Goal: Information Seeking & Learning: Learn about a topic

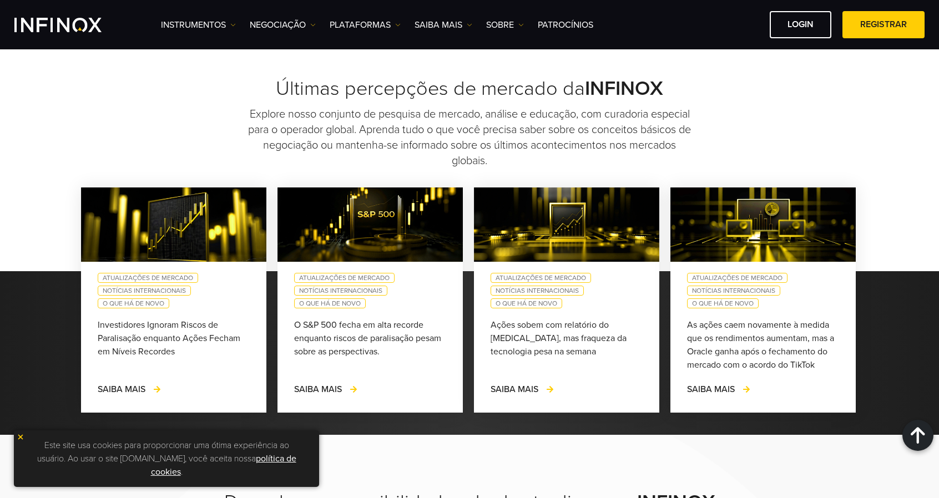
scroll to position [999, 0]
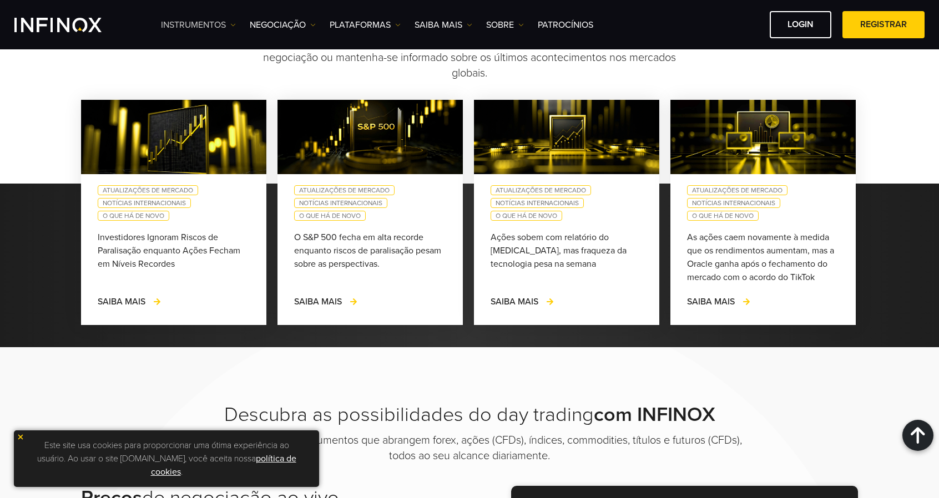
click at [205, 23] on link "Instrumentos" at bounding box center [198, 24] width 75 height 13
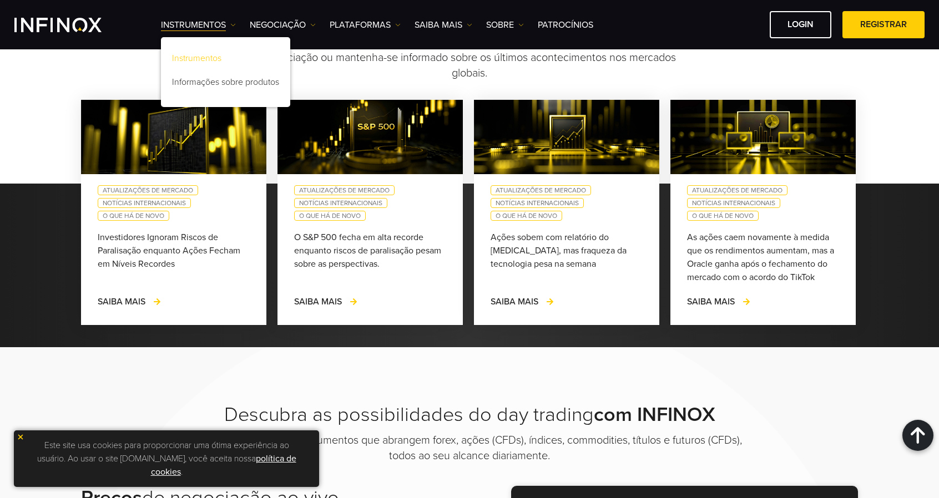
scroll to position [0, 0]
click at [210, 54] on link "Instrumentos" at bounding box center [225, 60] width 129 height 24
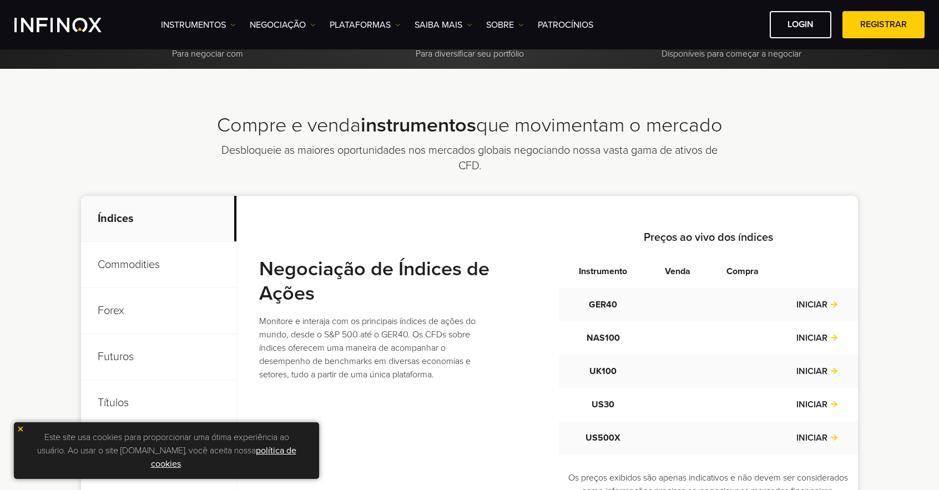
scroll to position [555, 0]
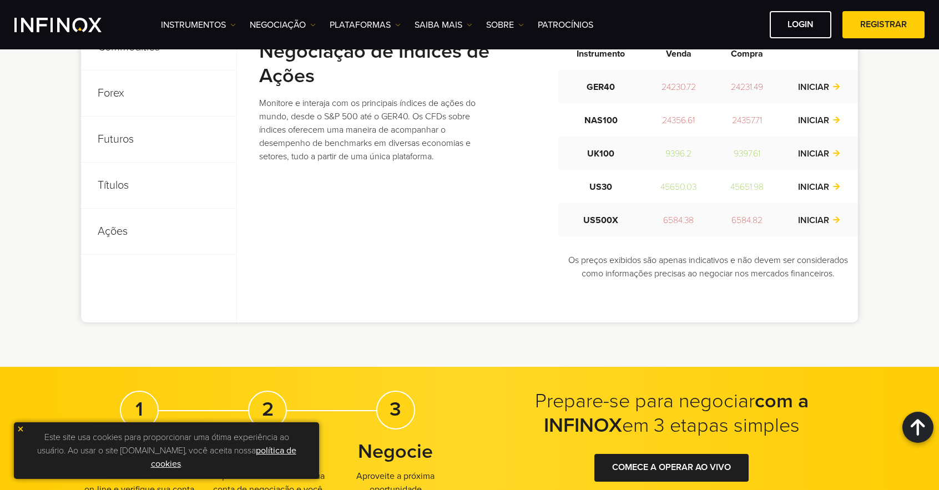
click at [293, 11] on div "Instrumentos Instrumentos Informações sobre produtos NEGOCIAÇÃO Contas DEMO" at bounding box center [543, 24] width 764 height 27
click at [292, 17] on div "Instrumentos Instrumentos Informações sobre produtos NEGOCIAÇÃO Contas DEMO" at bounding box center [543, 24] width 764 height 27
click at [291, 19] on link "NEGOCIAÇÃO" at bounding box center [283, 24] width 66 height 13
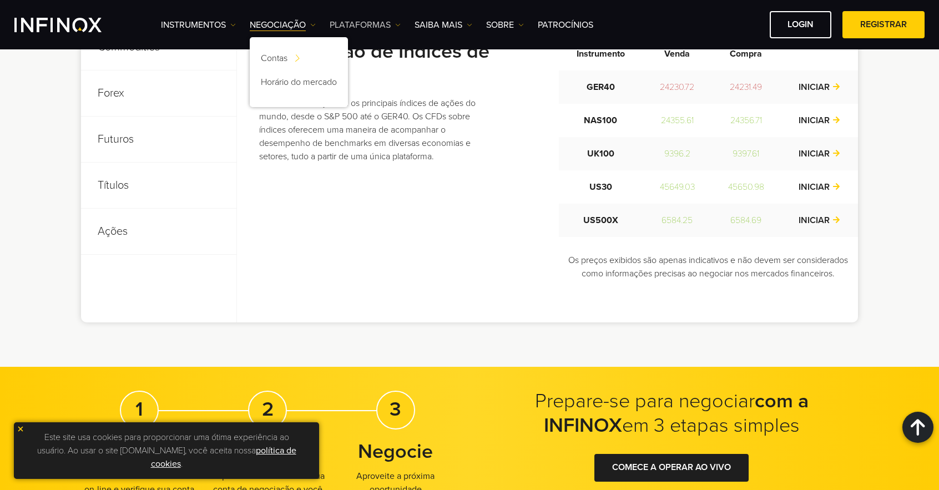
click at [366, 29] on link "PLATAFORMAS" at bounding box center [365, 24] width 71 height 13
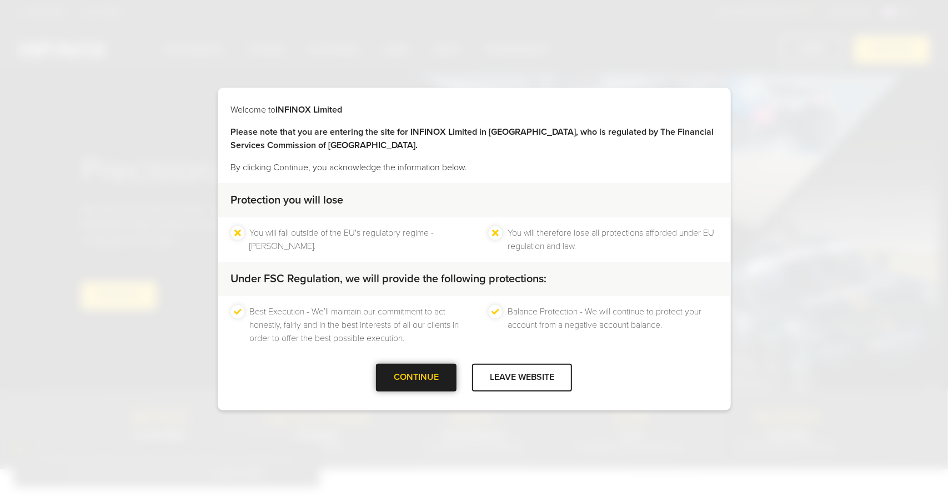
click at [416, 378] on div at bounding box center [416, 378] width 0 height 0
drag, startPoint x: 328, startPoint y: 149, endPoint x: 291, endPoint y: 148, distance: 36.6
click at [291, 148] on strong "Please note that you are entering the site for INFINOX Limited in Mauritius, wh…" at bounding box center [472, 139] width 483 height 24
click at [369, 168] on p "By clicking Continue, you acknowledge the information below." at bounding box center [474, 167] width 486 height 13
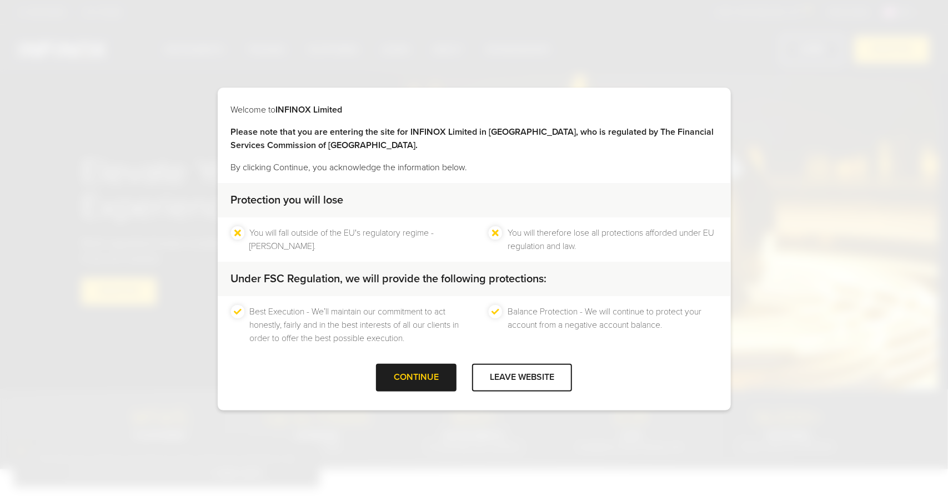
drag, startPoint x: 445, startPoint y: 379, endPoint x: 476, endPoint y: 319, distance: 68.3
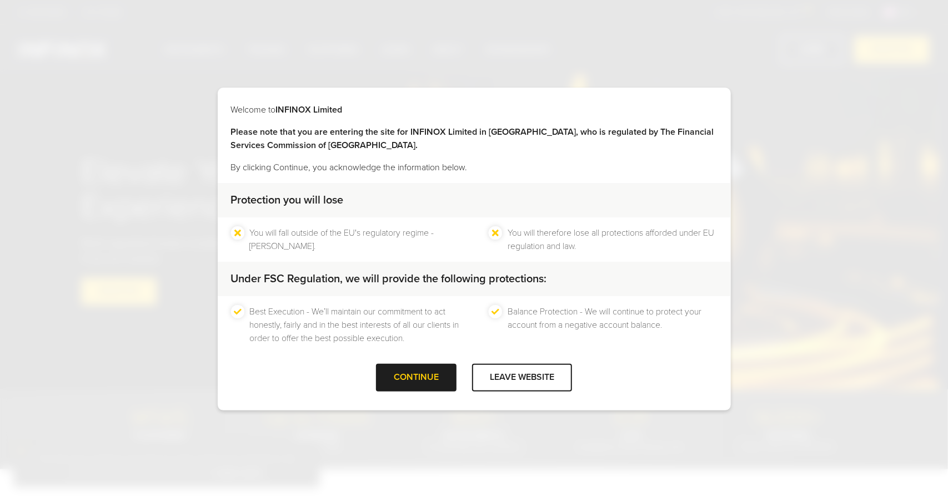
click at [480, 325] on div "Welcome to INFINOX Limited Please note that you are entering the site for INFIN…" at bounding box center [474, 249] width 513 height 323
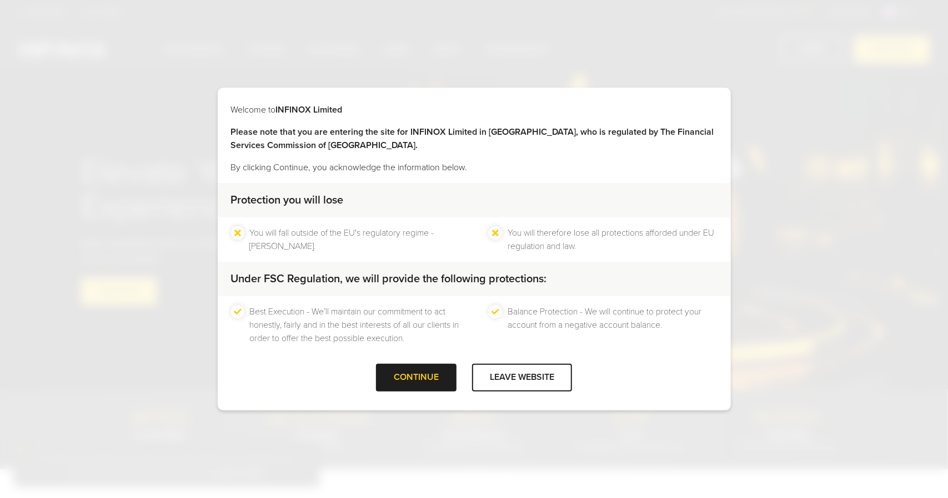
click at [468, 321] on div "Best Execution - We’ll maintain our commitment to act honestly, fairly and in t…" at bounding box center [474, 325] width 513 height 58
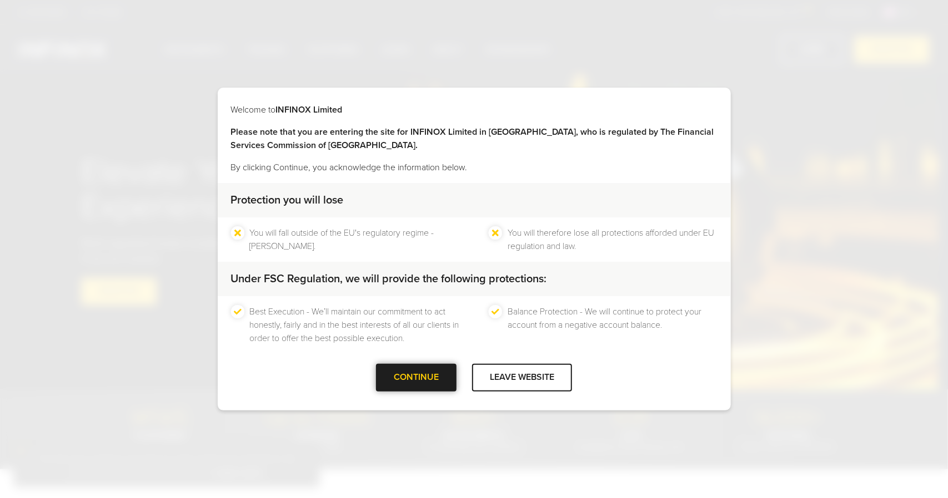
click at [416, 378] on div at bounding box center [416, 378] width 0 height 0
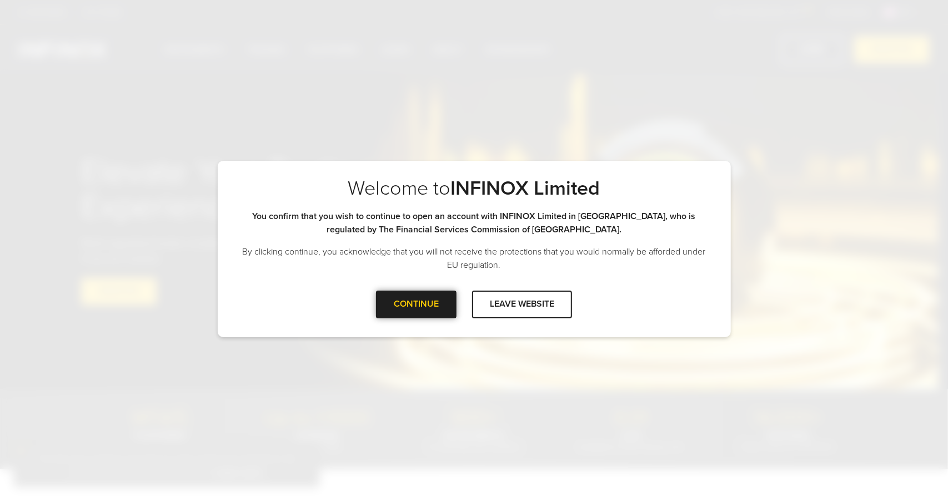
click at [416, 305] on div at bounding box center [416, 305] width 0 height 0
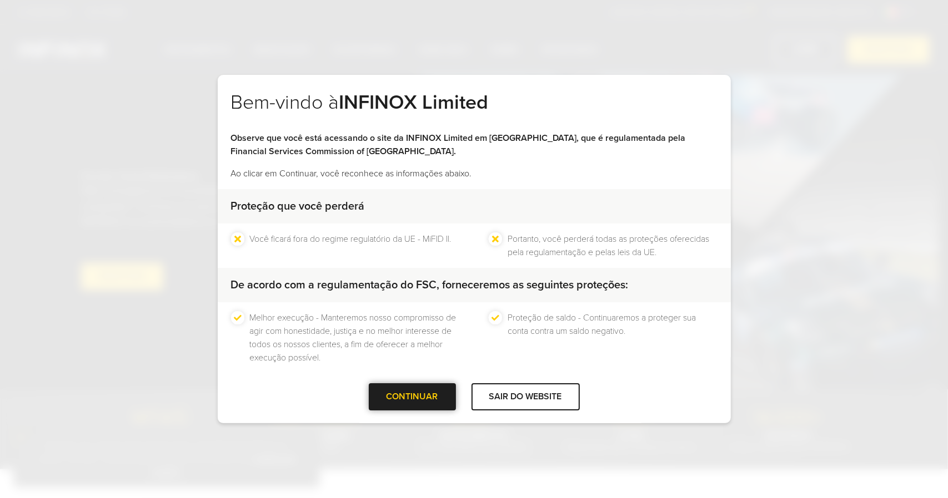
click at [424, 400] on div "CONTINUAR" at bounding box center [412, 397] width 87 height 27
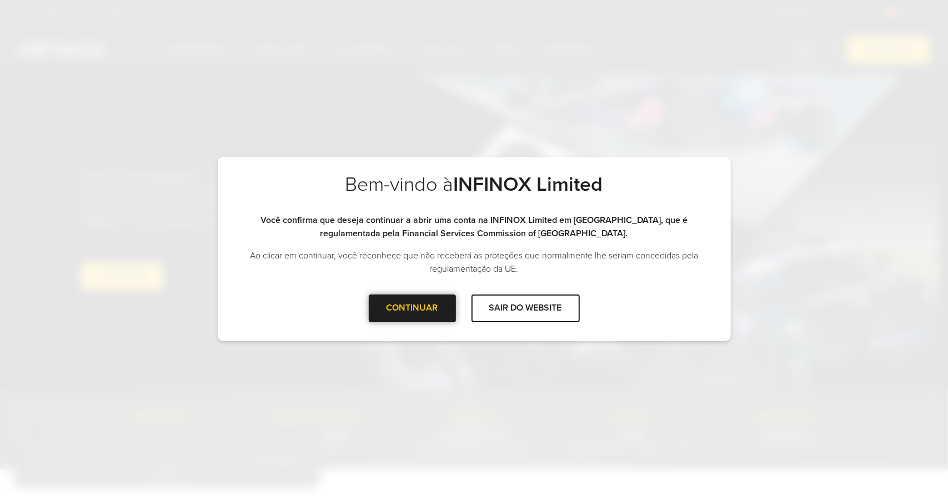
click at [412, 309] on div at bounding box center [412, 309] width 0 height 0
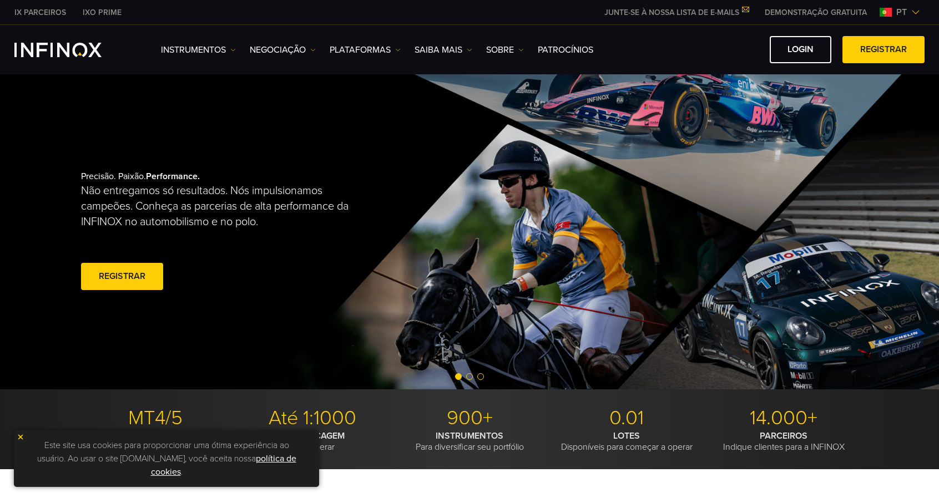
click at [890, 12] on img at bounding box center [886, 12] width 12 height 9
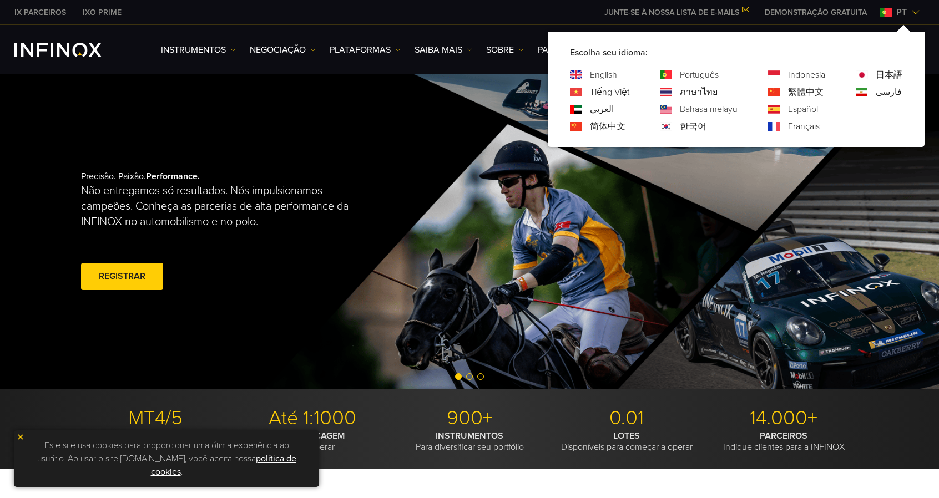
click at [530, 28] on div "Instrumentos Instrumentos Informações sobre produtos NEGOCIAÇÃO" at bounding box center [469, 49] width 939 height 49
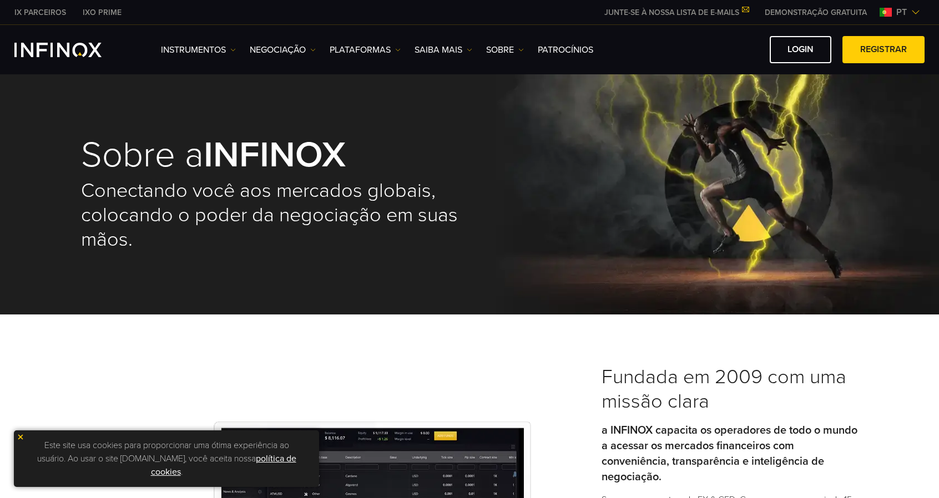
click at [777, 12] on link "DEMONSTRAÇÃO GRATUITA" at bounding box center [816, 13] width 119 height 12
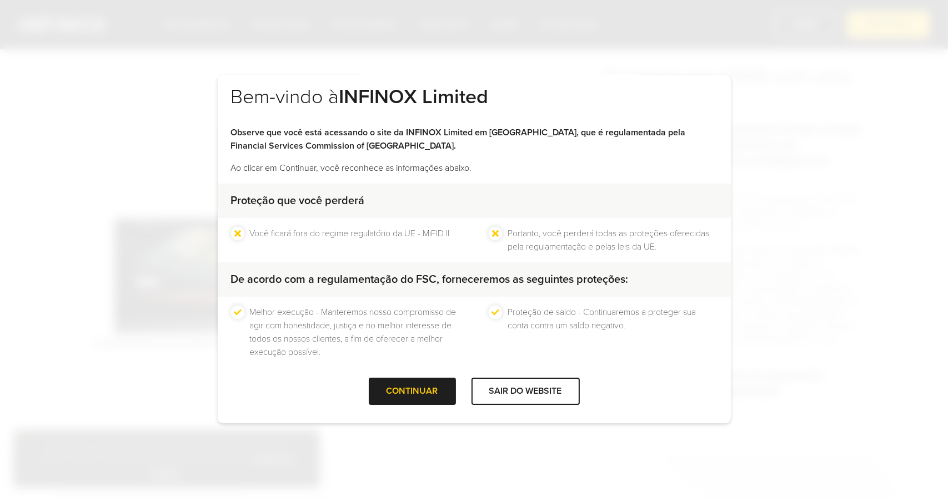
scroll to position [6, 0]
click at [525, 391] on div at bounding box center [525, 391] width 0 height 0
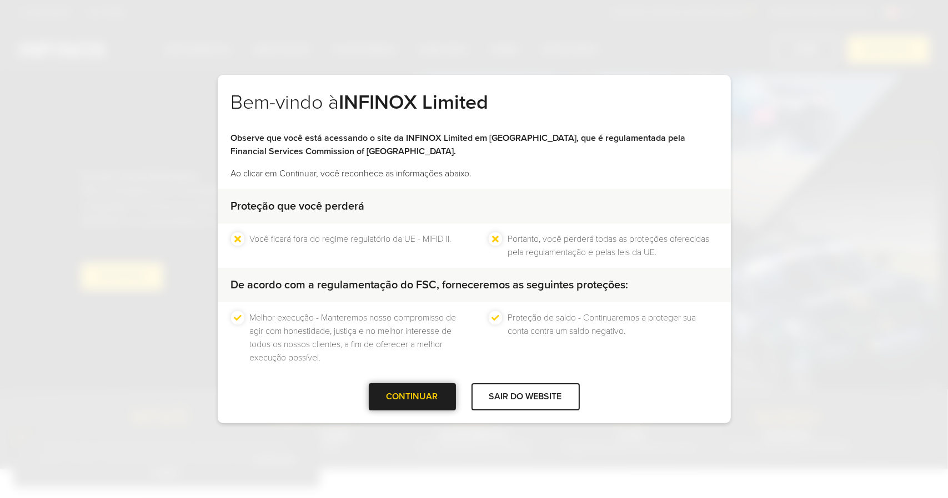
click at [412, 397] on div at bounding box center [412, 397] width 0 height 0
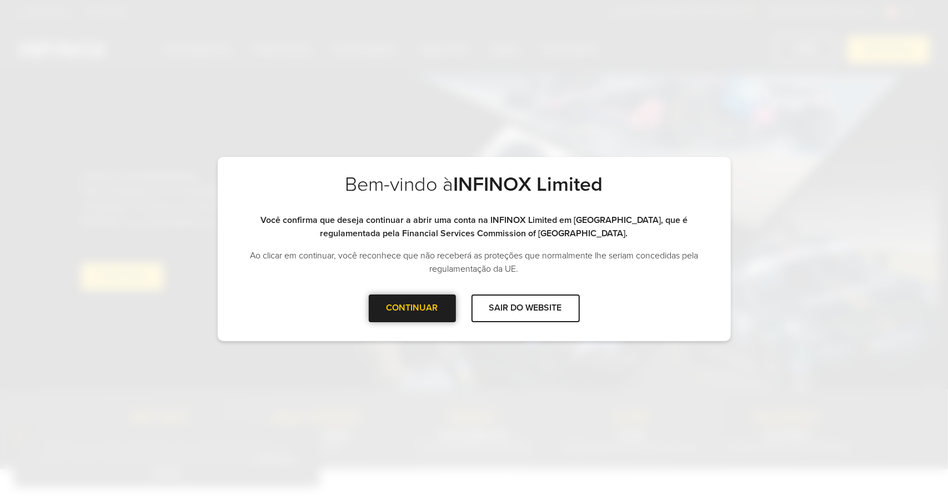
click at [412, 316] on div "CONTINUAR" at bounding box center [412, 308] width 87 height 27
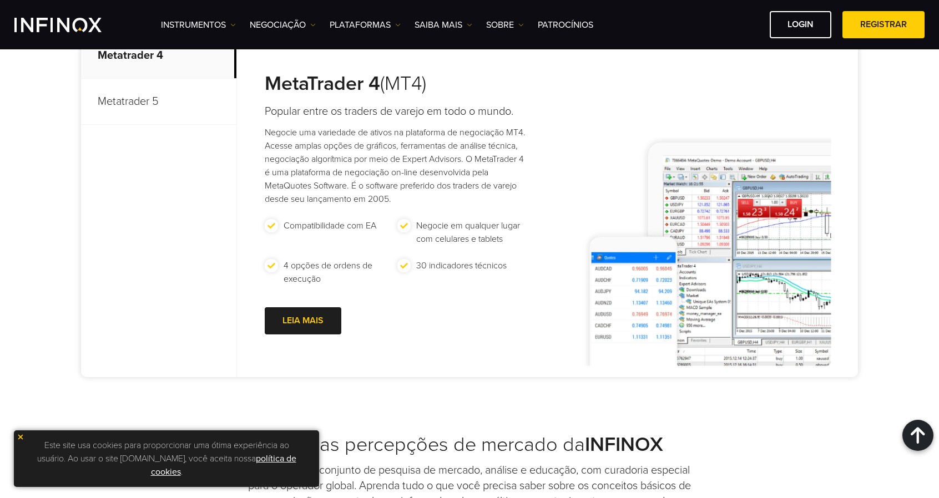
scroll to position [500, 0]
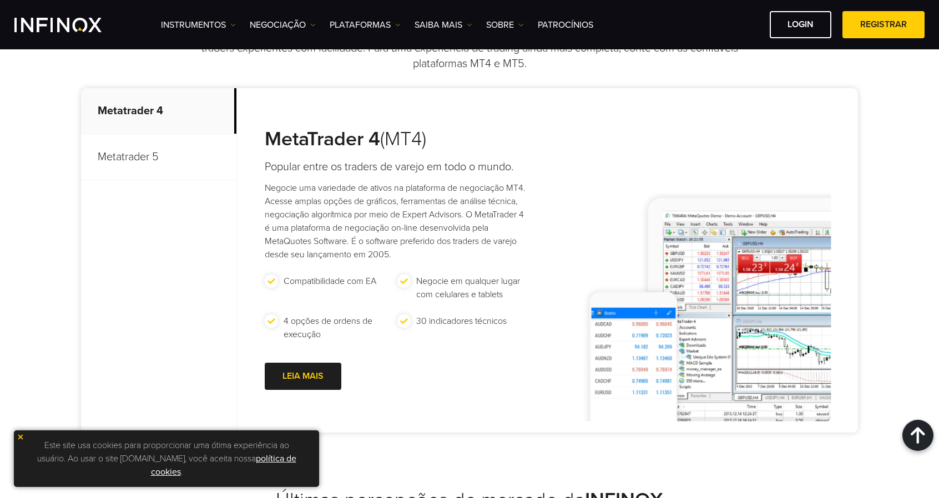
click at [154, 147] on p "Metatrader 5" at bounding box center [158, 157] width 155 height 46
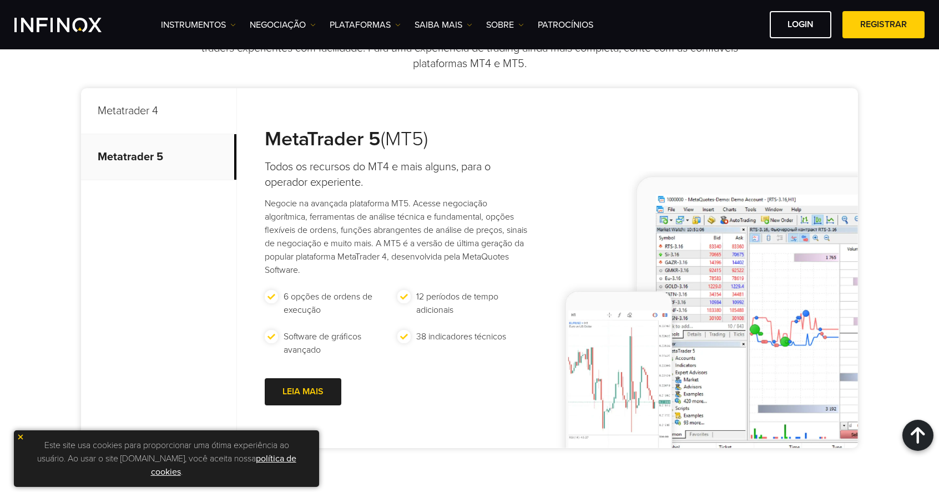
click at [172, 114] on p "Metatrader 4" at bounding box center [158, 111] width 155 height 46
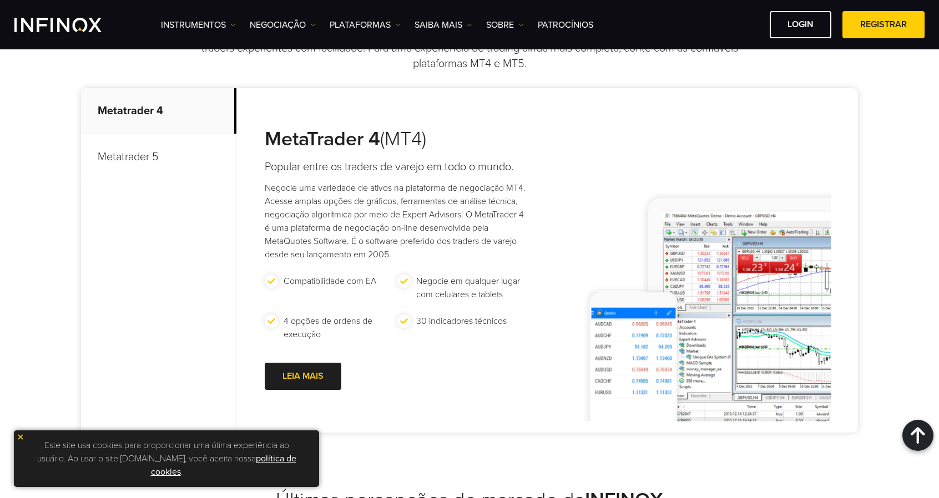
click at [174, 158] on p "Metatrader 5" at bounding box center [158, 157] width 155 height 46
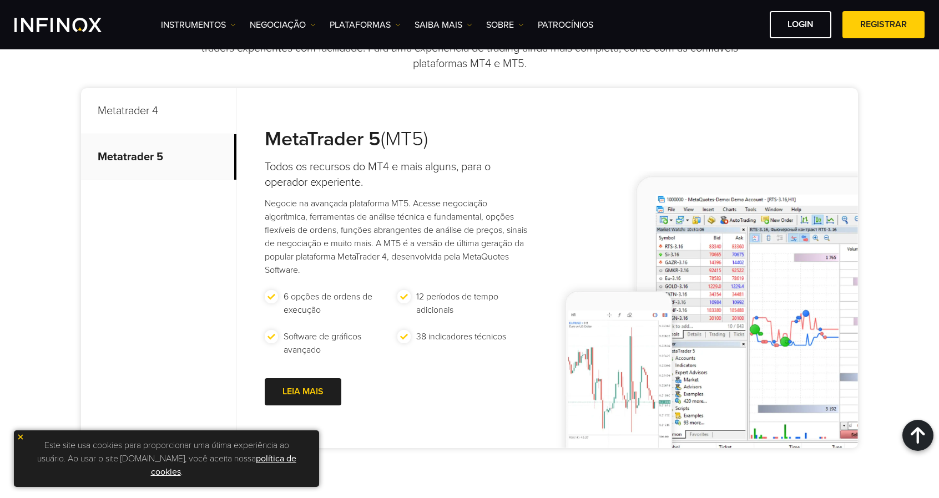
click at [168, 109] on p "Metatrader 4" at bounding box center [158, 111] width 155 height 46
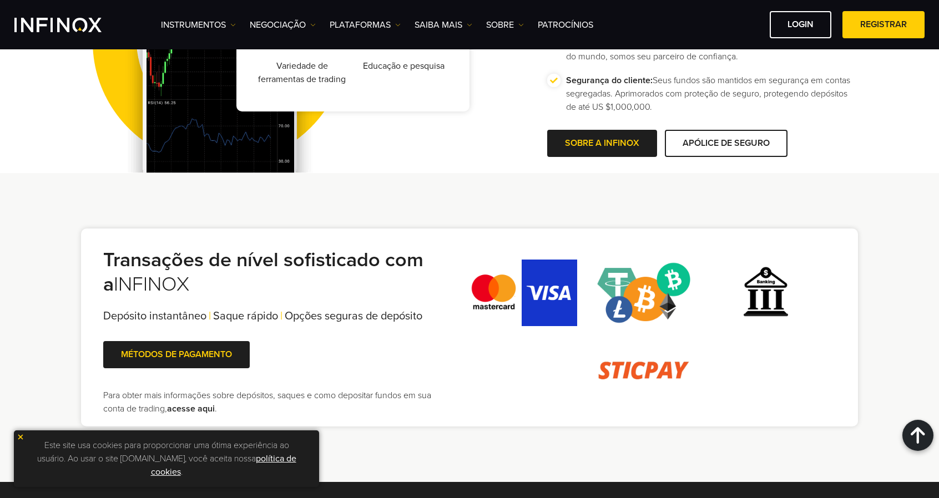
scroll to position [1998, 0]
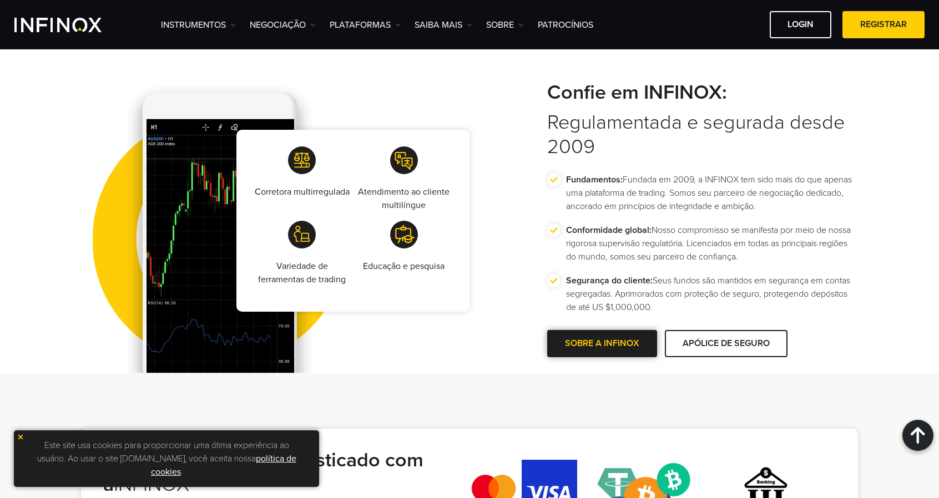
click at [570, 339] on link "SOBRE A INFINOX" at bounding box center [602, 343] width 110 height 27
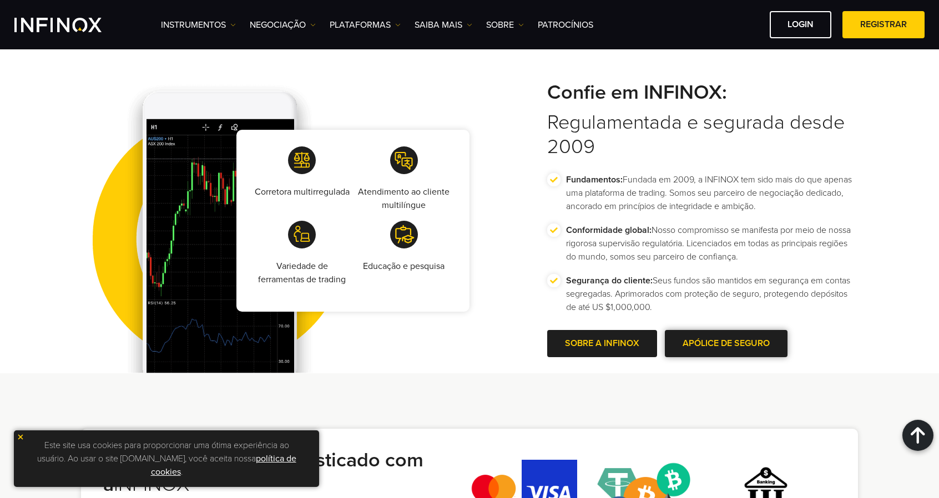
click at [727, 344] on span at bounding box center [727, 344] width 0 height 0
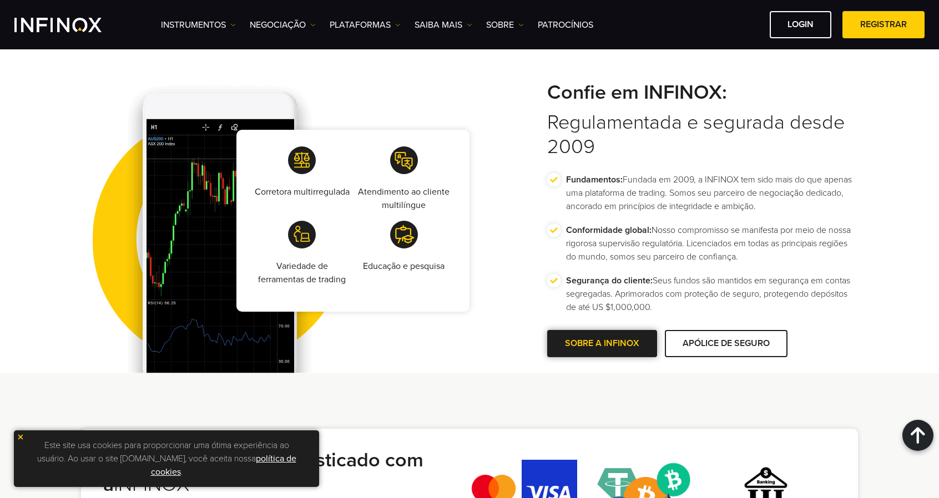
click at [602, 344] on span at bounding box center [602, 344] width 0 height 0
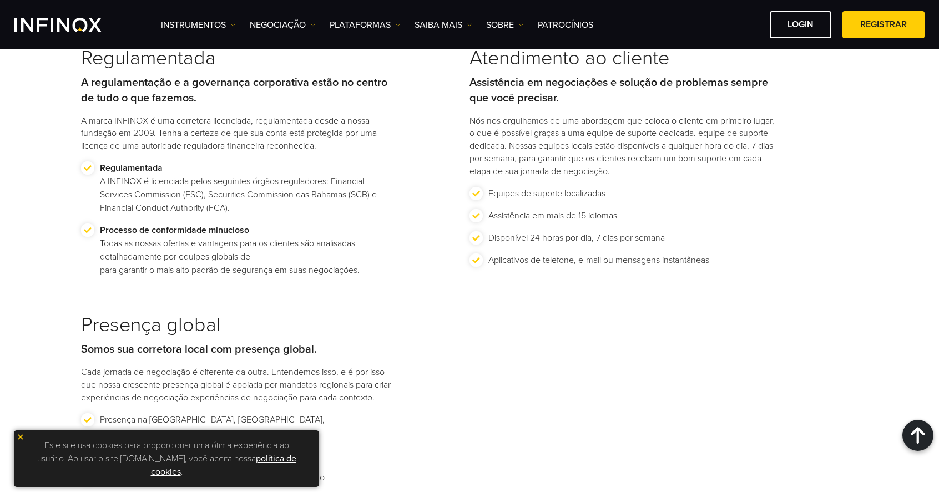
scroll to position [1332, 0]
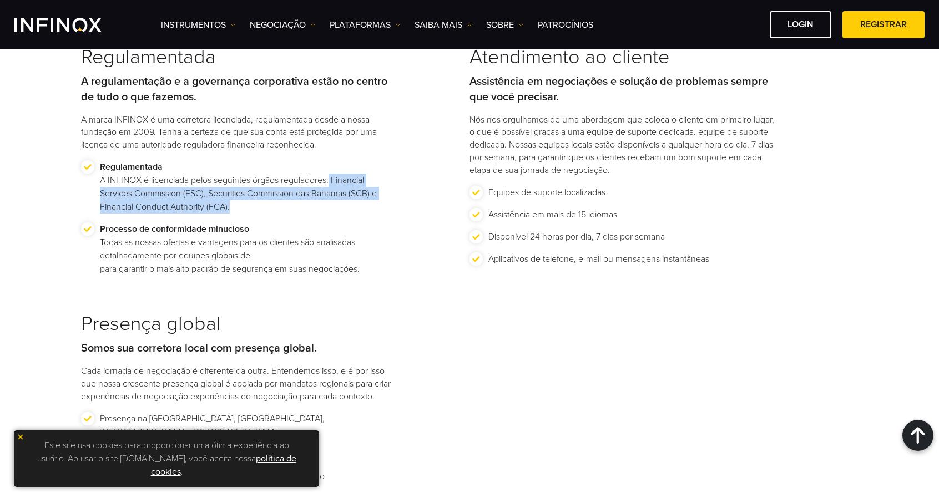
drag, startPoint x: 333, startPoint y: 179, endPoint x: 360, endPoint y: 208, distance: 39.7
click at [360, 208] on p "Regulamentada A INFINOX é licenciada pelos seguintes órgãos reguladores: Financ…" at bounding box center [246, 186] width 292 height 53
click at [382, 183] on p "Regulamentada A INFINOX é licenciada pelos seguintes órgãos reguladores: Financ…" at bounding box center [246, 186] width 292 height 53
drag, startPoint x: 203, startPoint y: 194, endPoint x: 336, endPoint y: 184, distance: 133.6
click at [336, 184] on p "Regulamentada A INFINOX é licenciada pelos seguintes órgãos reguladores: Financ…" at bounding box center [246, 186] width 292 height 53
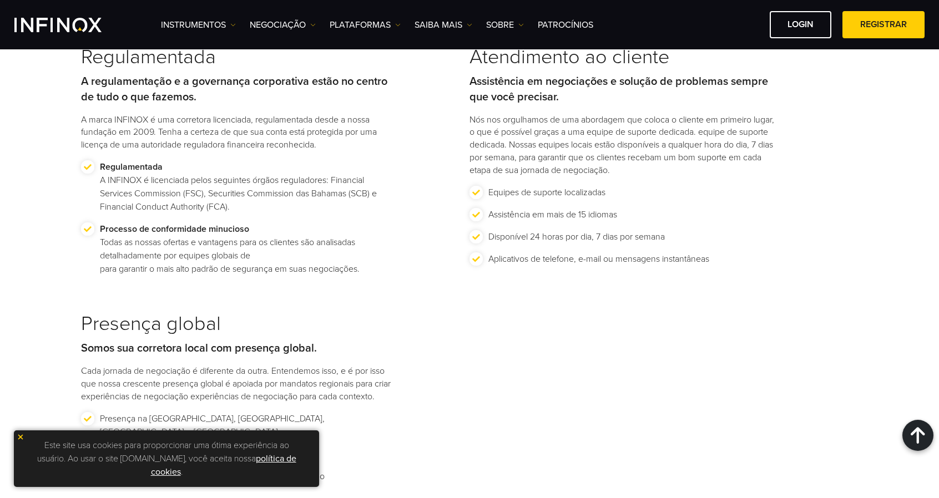
click at [274, 207] on p "Regulamentada A INFINOX é licenciada pelos seguintes órgãos reguladores: Financ…" at bounding box center [246, 186] width 292 height 53
drag, startPoint x: 228, startPoint y: 206, endPoint x: 98, endPoint y: 210, distance: 130.0
click at [98, 210] on li "Regulamentada A INFINOX é licenciada pelos seguintes órgãos reguladores: Financ…" at bounding box center [236, 191] width 311 height 62
click at [387, 266] on p "Processo de conformidade minucioso Todas as nossas ofertas e vantagens para os …" at bounding box center [246, 249] width 292 height 53
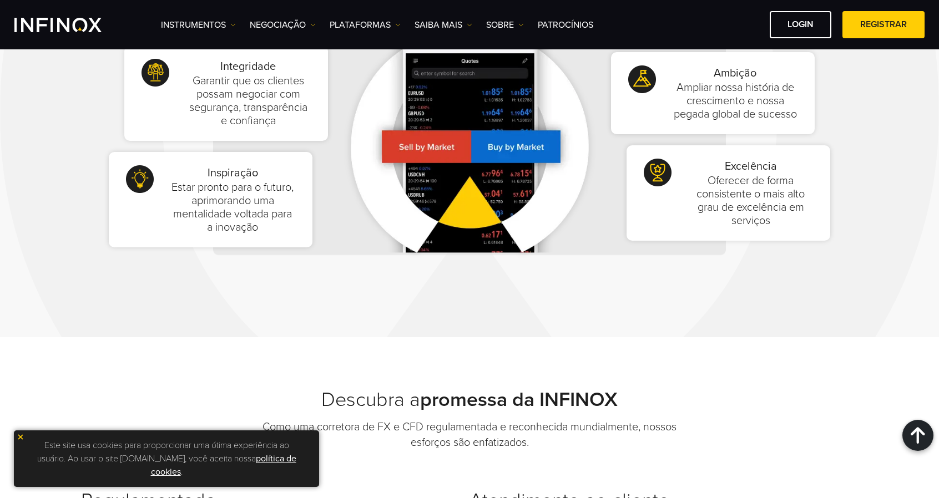
scroll to position [888, 0]
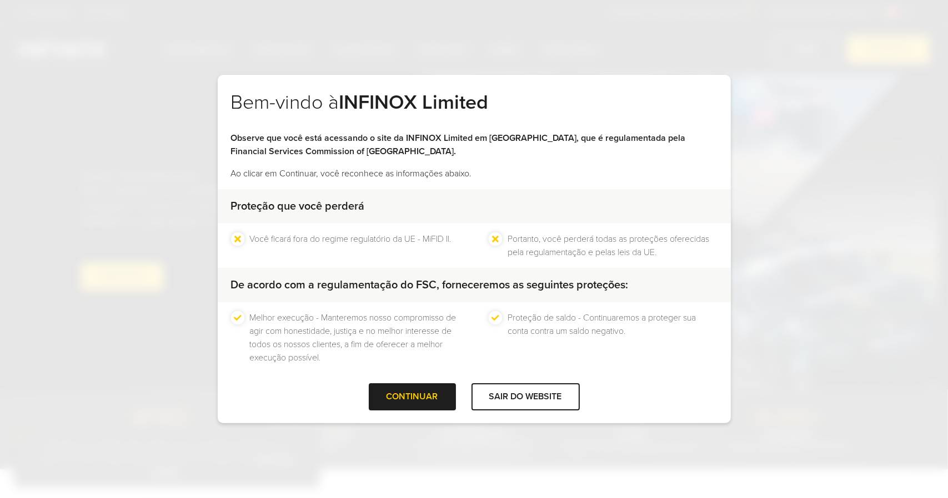
scroll to position [6, 0]
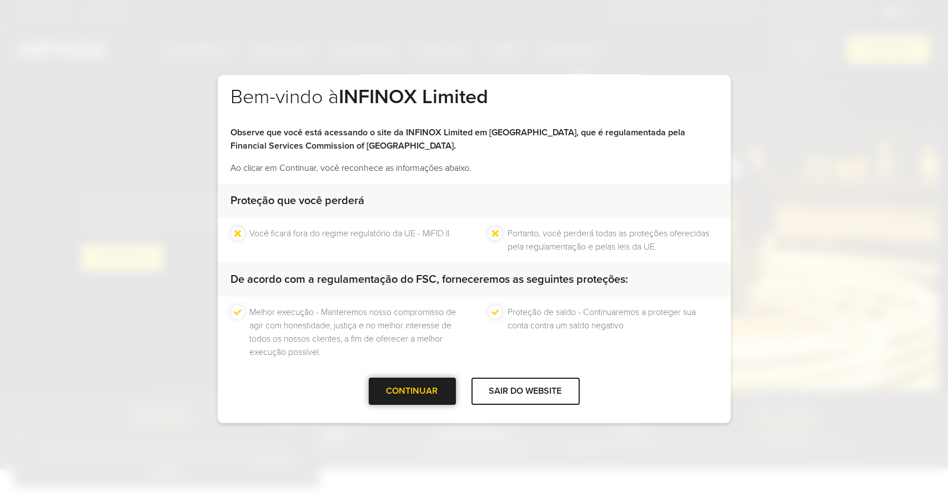
click at [431, 391] on div "CONTINUAR" at bounding box center [412, 391] width 87 height 27
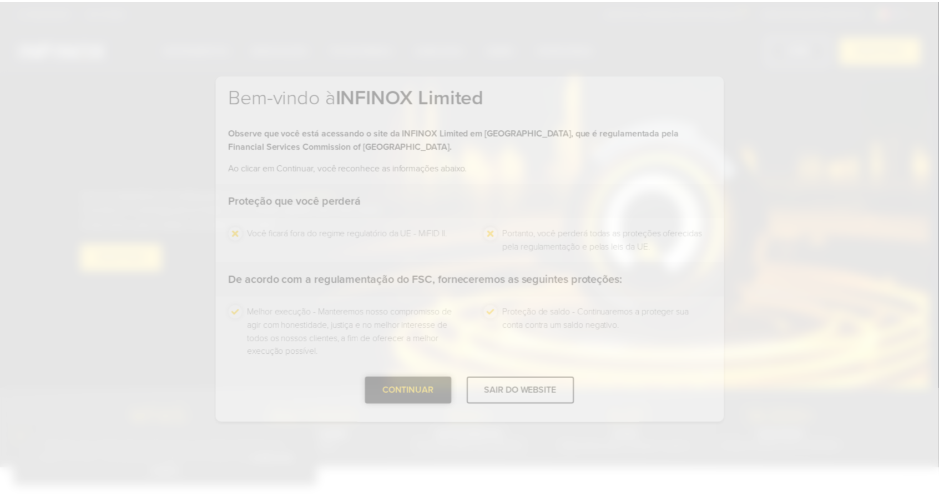
scroll to position [0, 0]
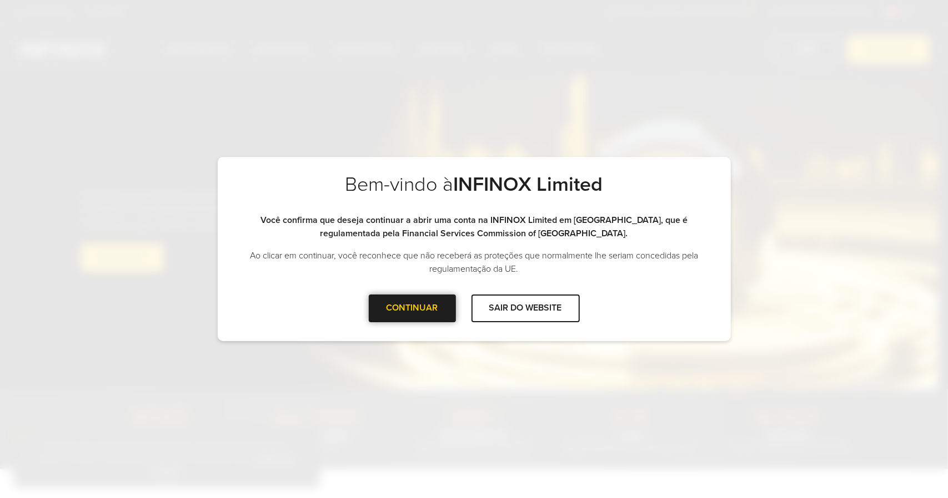
click at [412, 309] on div at bounding box center [412, 309] width 0 height 0
